Goal: Task Accomplishment & Management: Manage account settings

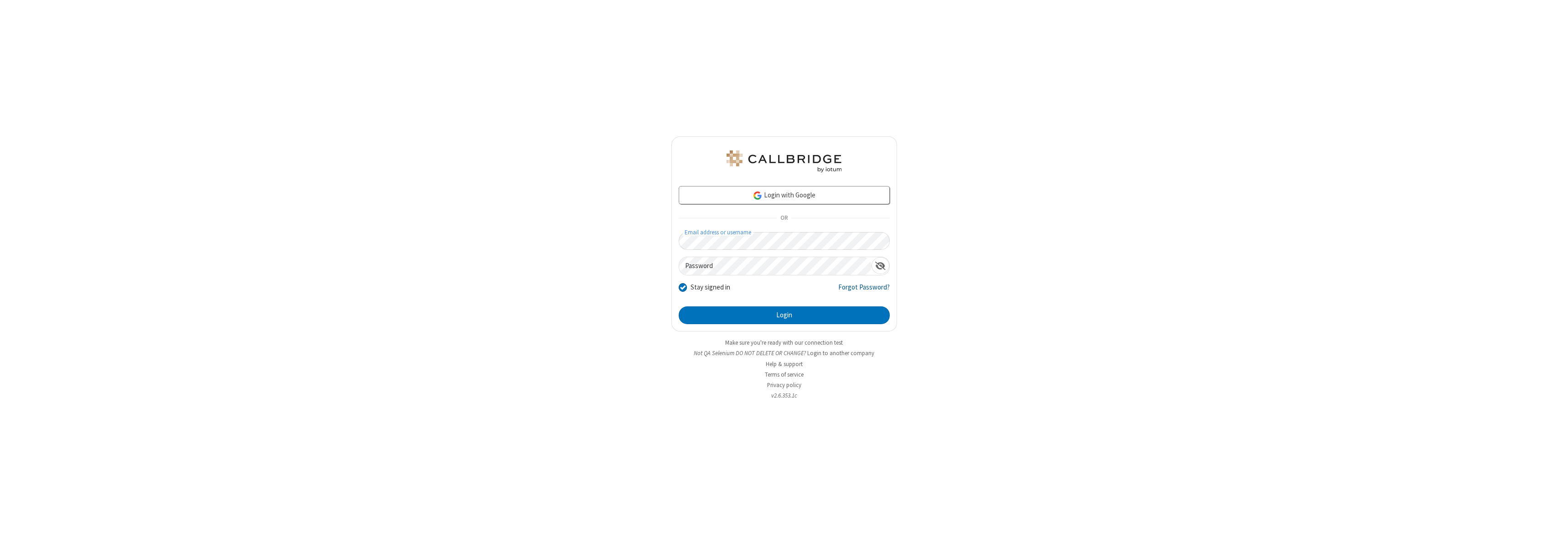
click at [864, 291] on link "Forgot Password?" at bounding box center [864, 291] width 52 height 17
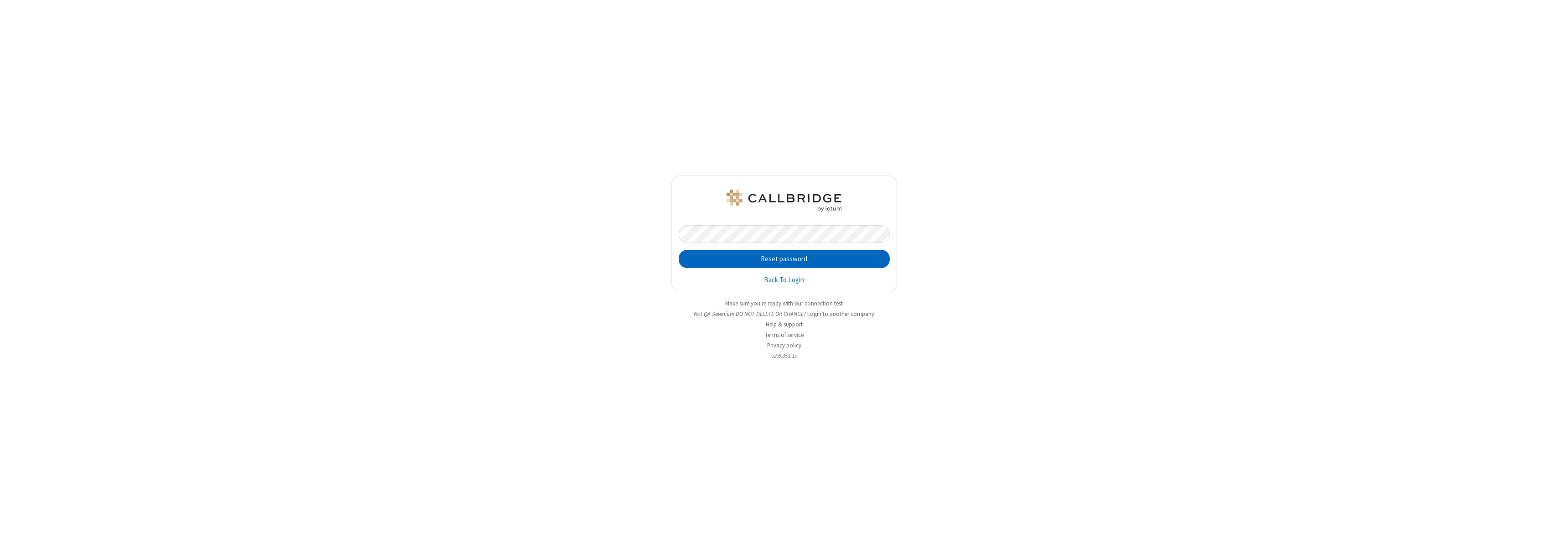
click at [784, 259] on button "Reset password" at bounding box center [784, 258] width 211 height 18
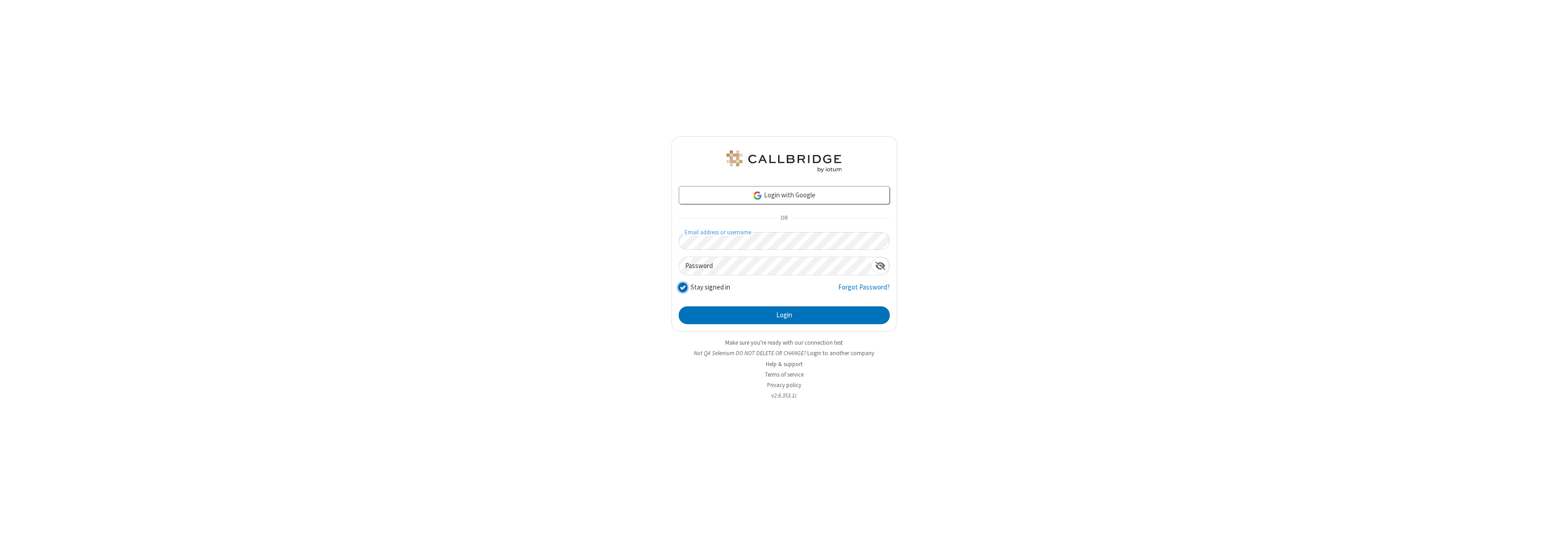
click at [682, 287] on input "Stay signed in" at bounding box center [682, 288] width 9 height 10
checkbox input "false"
click at [784, 315] on button "Login" at bounding box center [784, 315] width 211 height 18
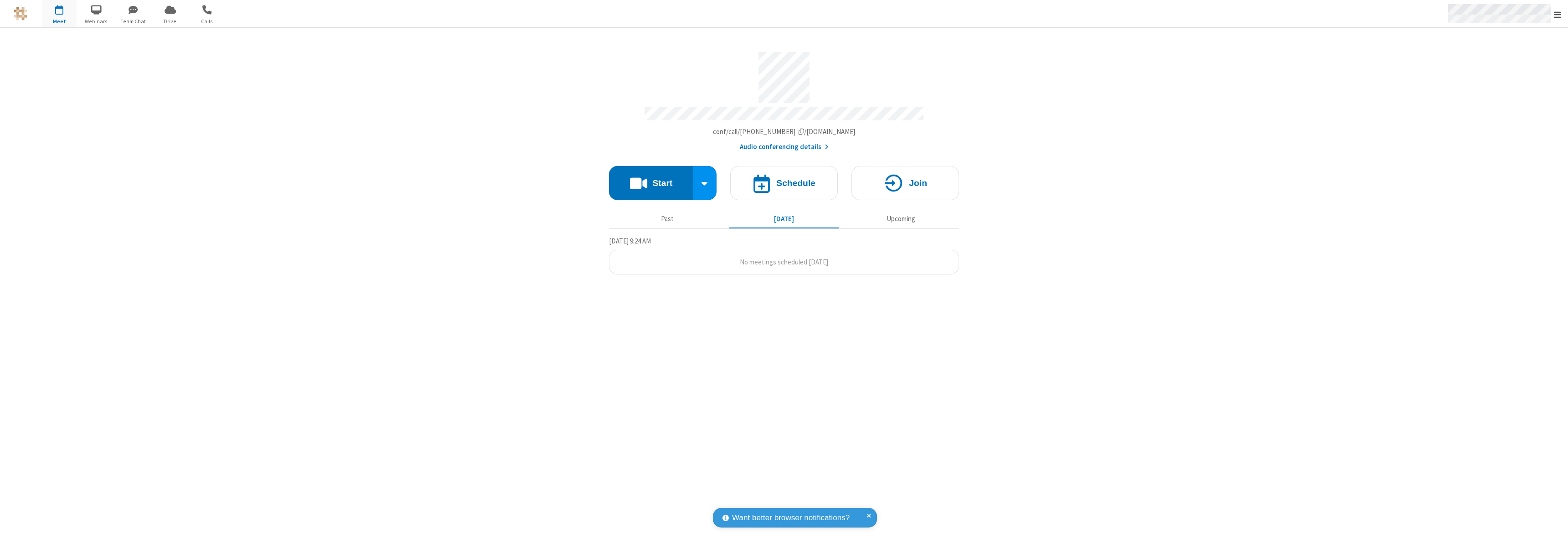
click at [1557, 13] on span "Open menu" at bounding box center [1557, 15] width 7 height 10
click at [1504, 258] on div "Sign out" at bounding box center [1504, 258] width 127 height 24
